Goal: Task Accomplishment & Management: Complete application form

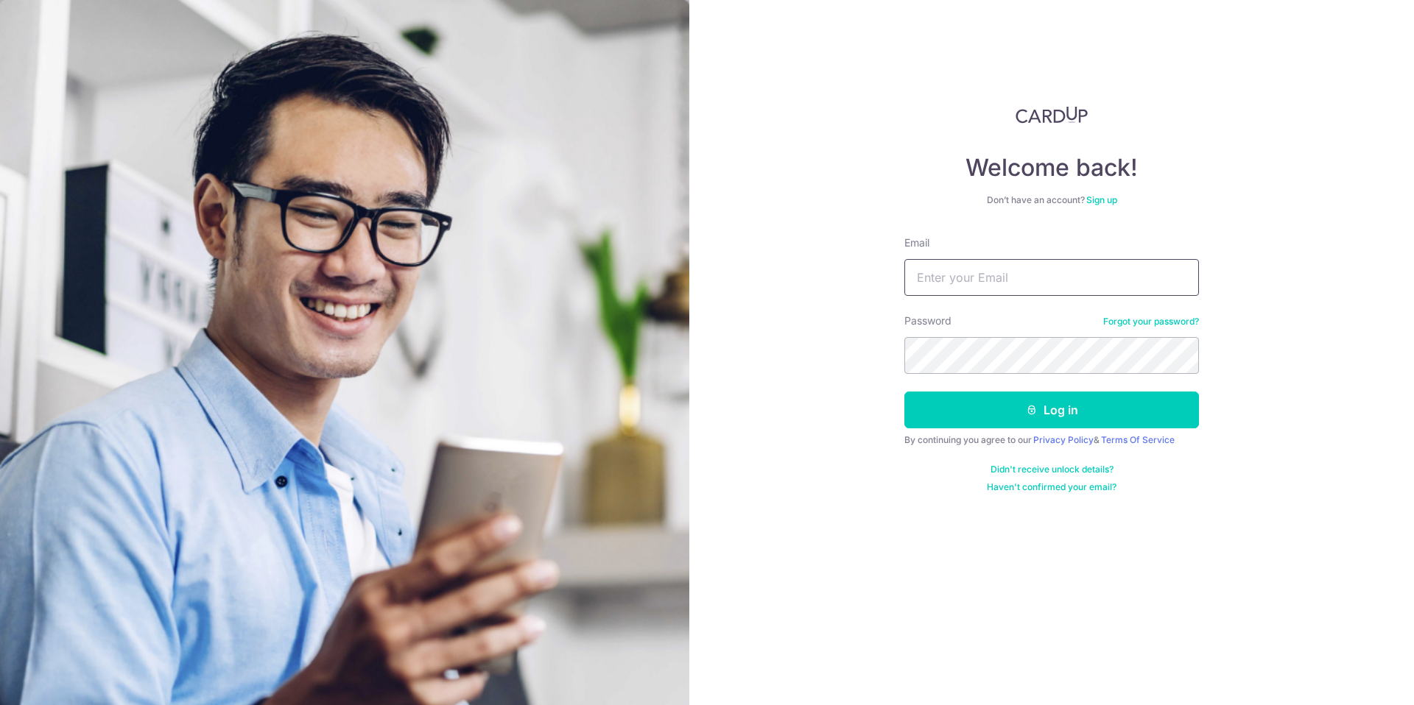
click at [1000, 286] on input "Email" at bounding box center [1051, 277] width 295 height 37
click at [1000, 285] on input "Email" at bounding box center [1051, 277] width 295 height 37
click at [1001, 281] on input "Email" at bounding box center [1051, 277] width 295 height 37
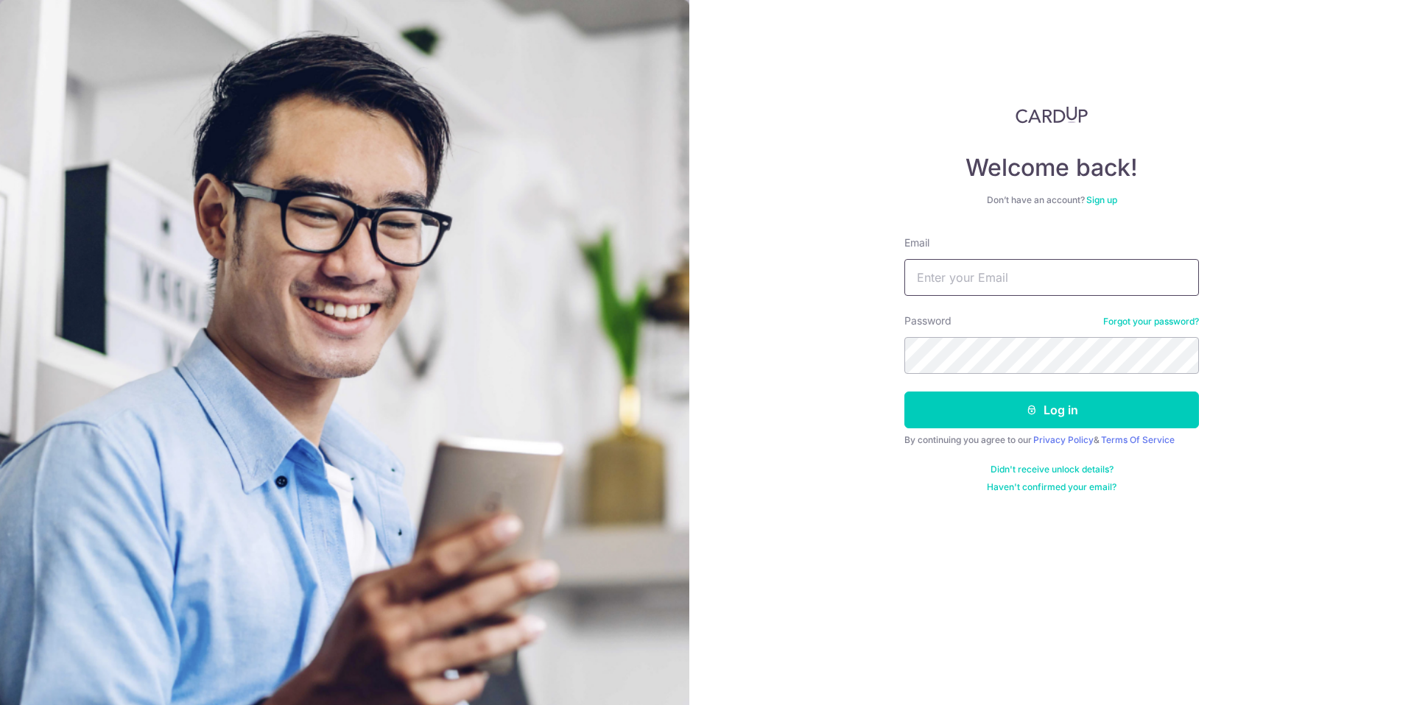
click at [1001, 281] on input "Email" at bounding box center [1051, 277] width 295 height 37
